Goal: Communication & Community: Connect with others

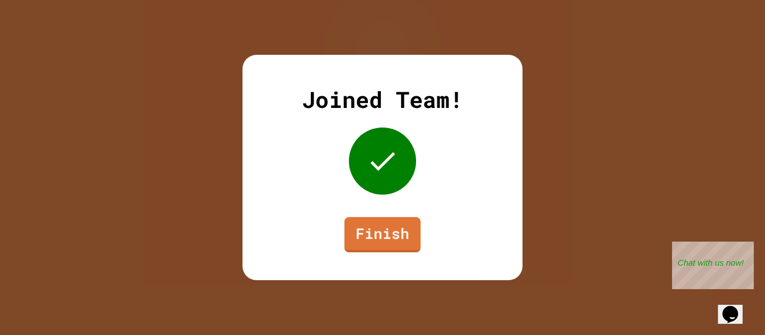
click at [375, 266] on div "Joined Team! Finish" at bounding box center [382, 168] width 280 height 226
click at [402, 227] on link "Finish" at bounding box center [382, 234] width 76 height 35
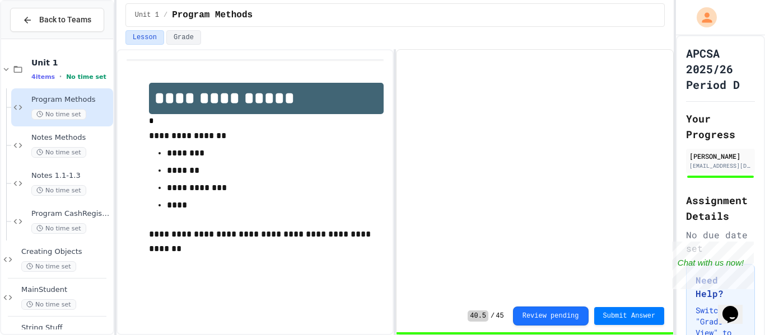
scroll to position [32, 0]
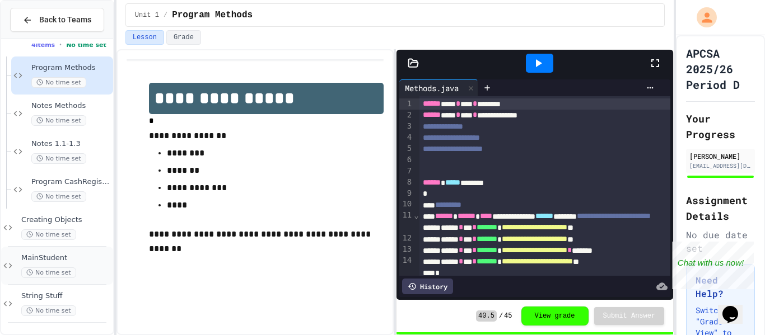
click at [78, 258] on span "MainStudent" at bounding box center [66, 259] width 90 height 10
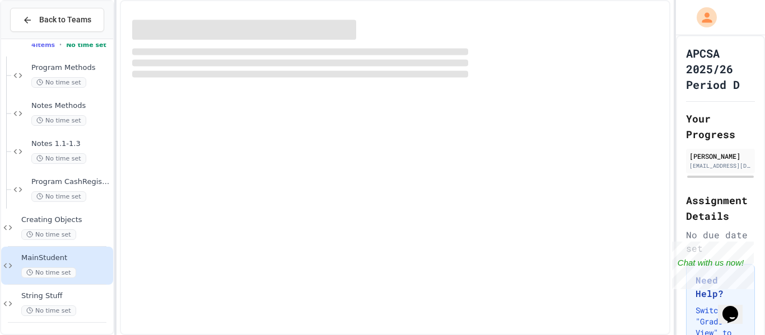
scroll to position [18, 0]
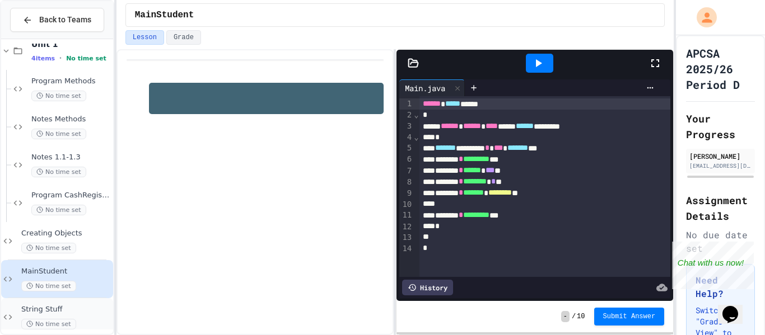
click at [69, 316] on div "String Stuff No time set" at bounding box center [66, 317] width 90 height 25
